Goal: Task Accomplishment & Management: Use online tool/utility

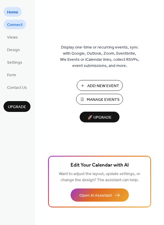
click at [17, 24] on span "Connect" at bounding box center [14, 25] width 15 height 6
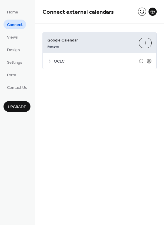
click at [50, 61] on icon at bounding box center [50, 61] width 2 height 3
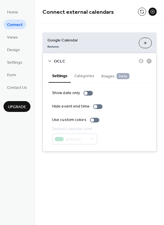
click at [50, 61] on icon at bounding box center [49, 61] width 3 height 2
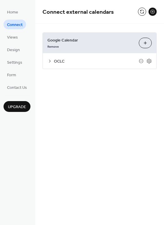
click at [146, 43] on button "Choose Calendars" at bounding box center [144, 43] width 13 height 11
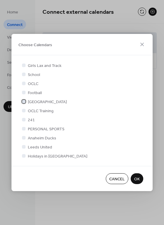
click at [25, 102] on div at bounding box center [24, 102] width 4 height 4
click at [138, 179] on span "OK" at bounding box center [137, 179] width 6 height 6
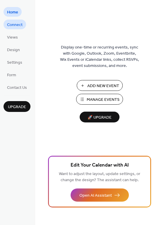
click at [15, 24] on span "Connect" at bounding box center [14, 25] width 15 height 6
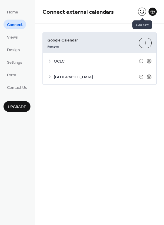
click at [138, 10] on button at bounding box center [142, 12] width 8 height 8
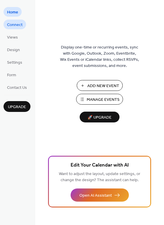
click at [18, 25] on span "Connect" at bounding box center [14, 25] width 15 height 6
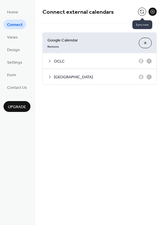
click at [141, 10] on button at bounding box center [142, 12] width 8 height 8
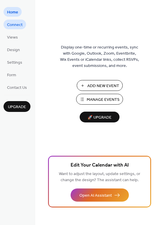
click at [19, 24] on span "Connect" at bounding box center [14, 25] width 15 height 6
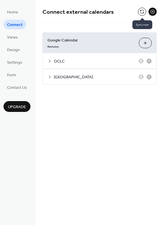
click at [139, 10] on button at bounding box center [142, 12] width 8 height 8
